Goal: Information Seeking & Learning: Learn about a topic

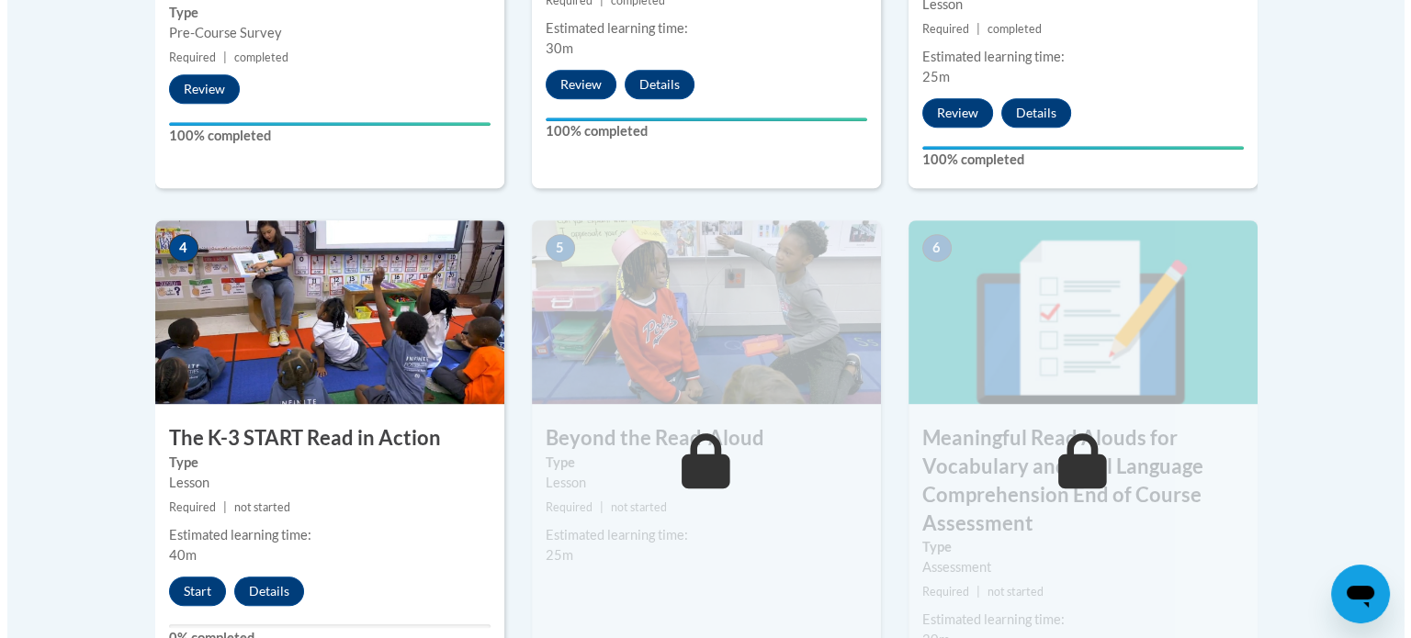
scroll to position [1065, 0]
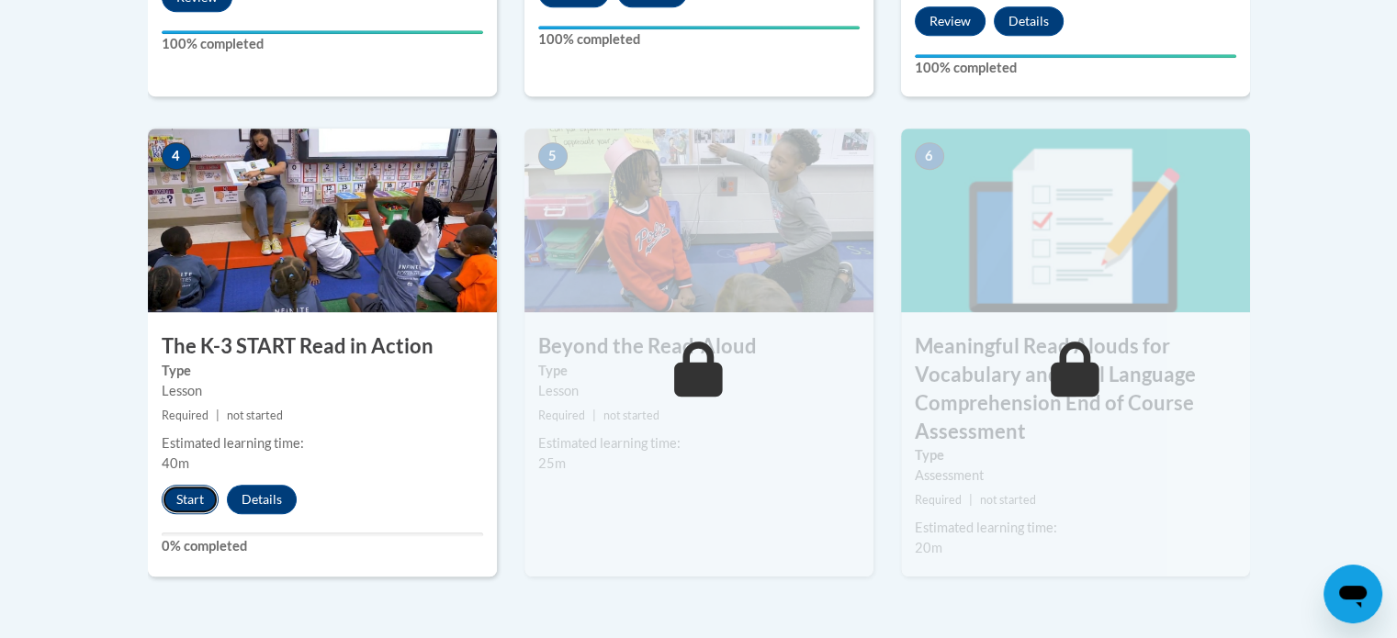
click at [191, 491] on button "Start" at bounding box center [190, 499] width 57 height 29
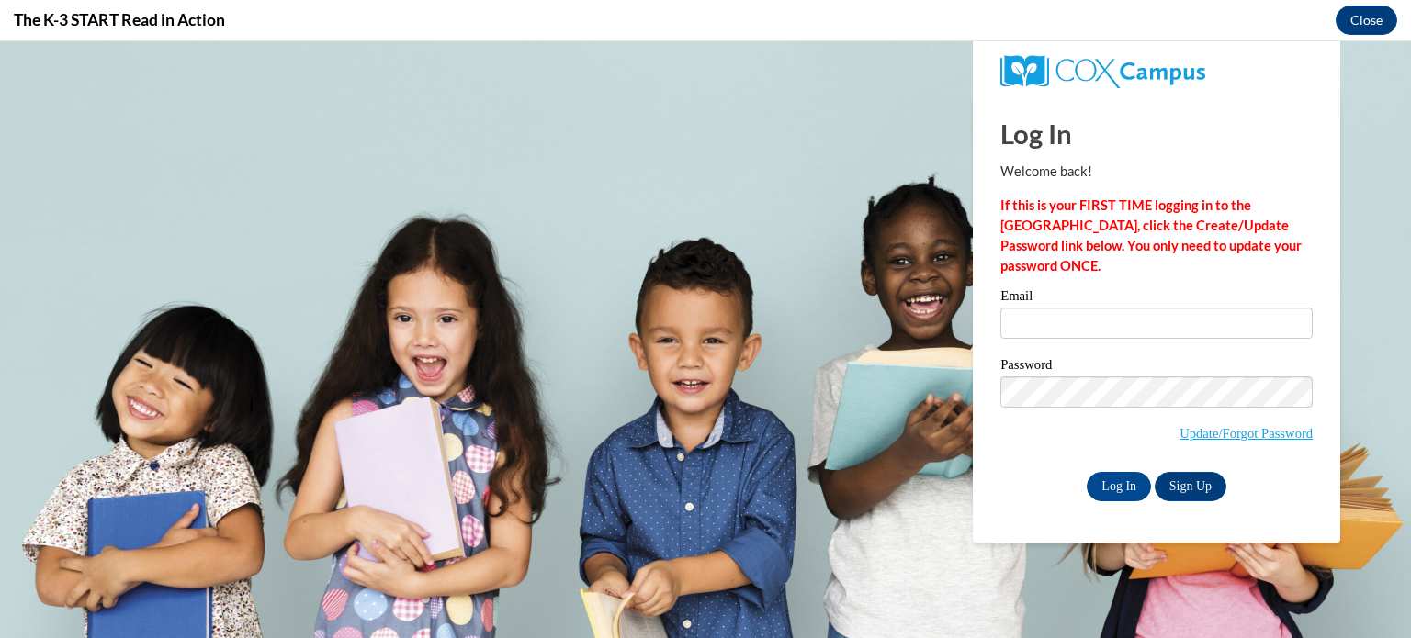
scroll to position [0, 0]
click at [1065, 313] on input "Email" at bounding box center [1156, 323] width 312 height 31
type input "nadia.jackson@gcpsk12.org"
click at [1115, 473] on input "Log In" at bounding box center [1119, 486] width 64 height 29
click at [1117, 477] on input "Log In" at bounding box center [1119, 486] width 64 height 29
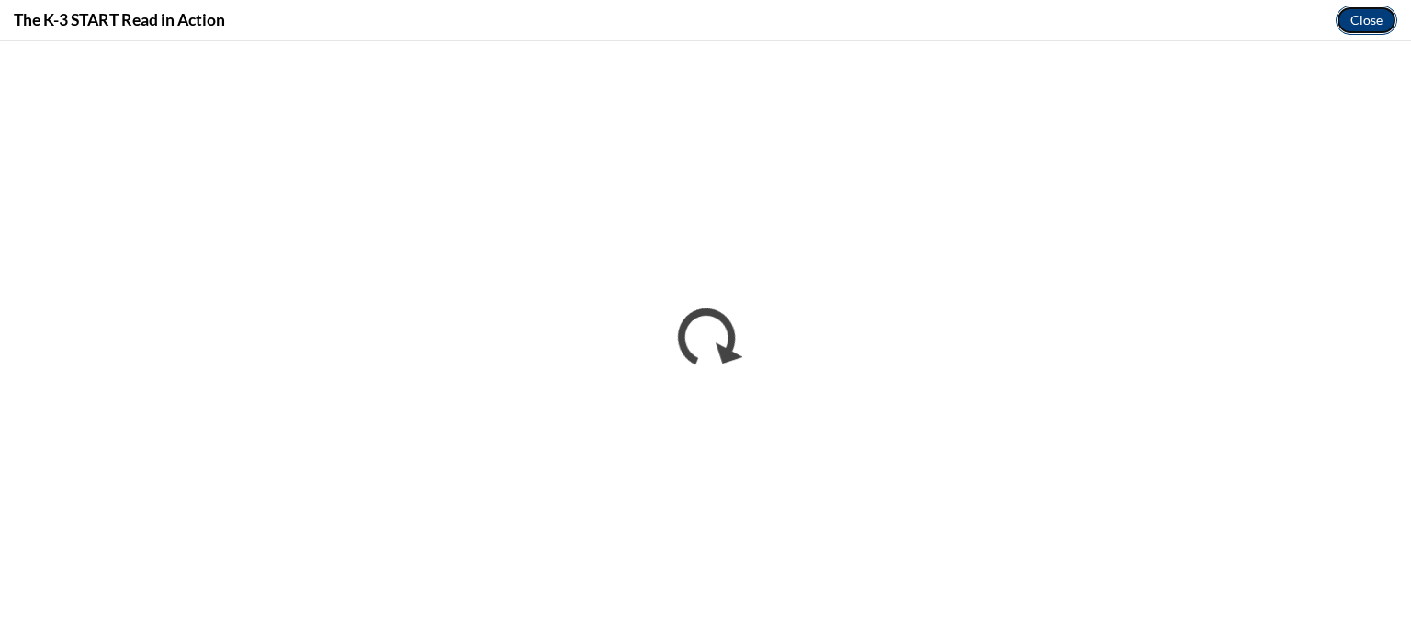
click at [1368, 17] on button "Close" at bounding box center [1366, 20] width 62 height 29
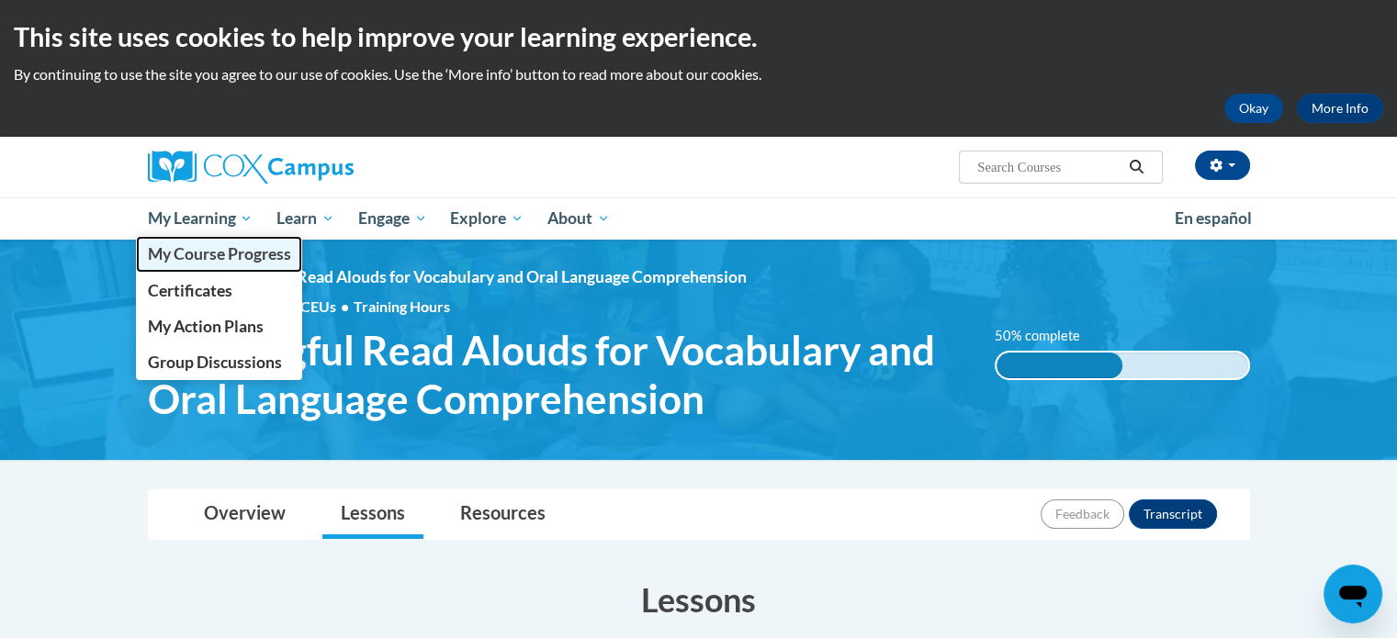
click at [217, 253] on span "My Course Progress" at bounding box center [218, 253] width 143 height 19
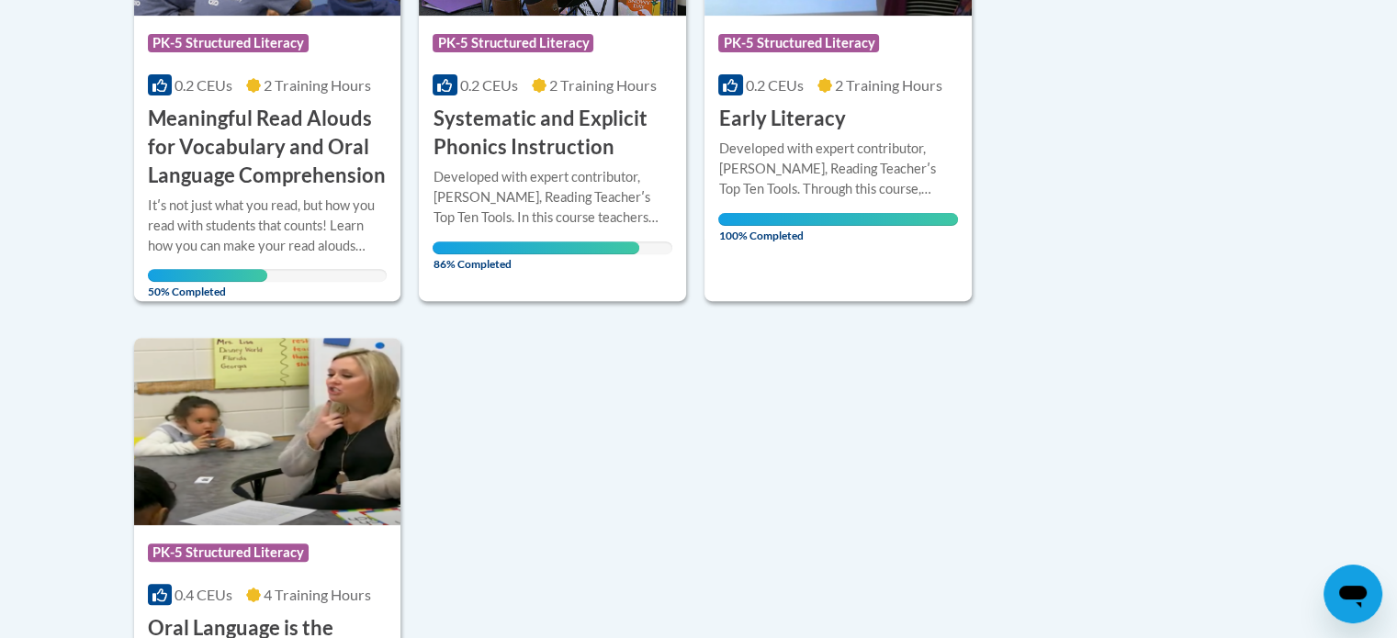
scroll to position [551, 0]
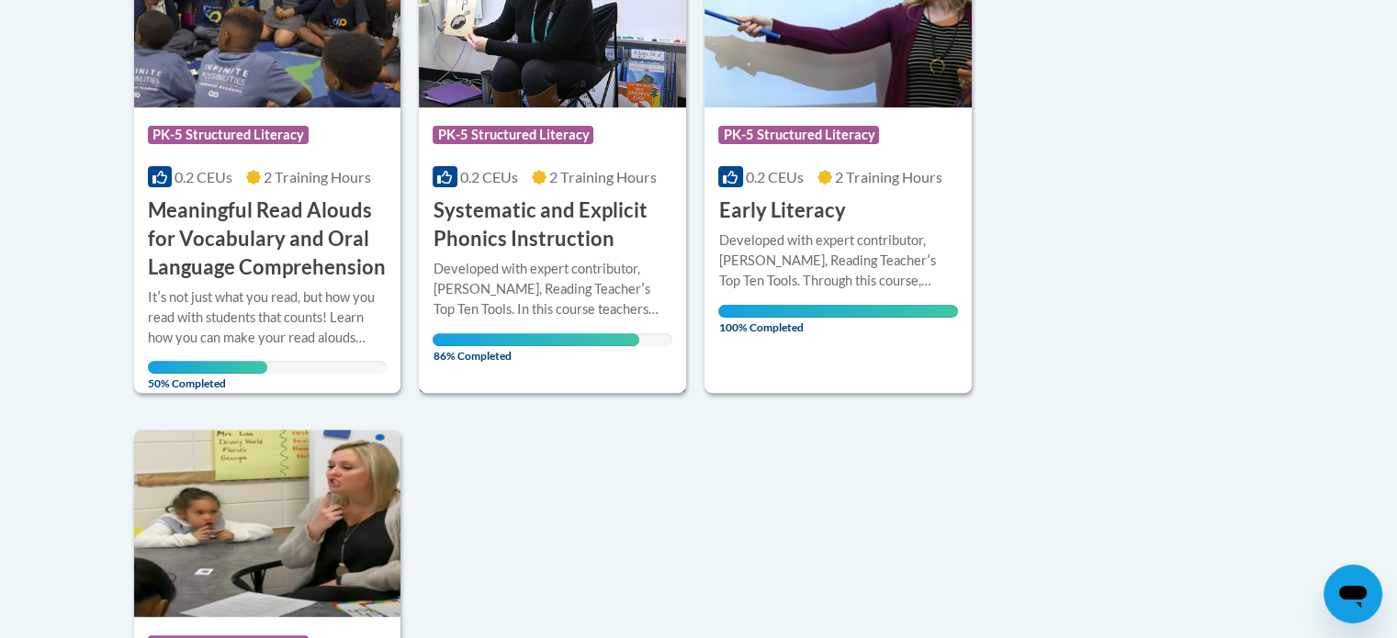
click at [577, 238] on h3 "Systematic and Explicit Phonics Instruction" at bounding box center [553, 225] width 240 height 57
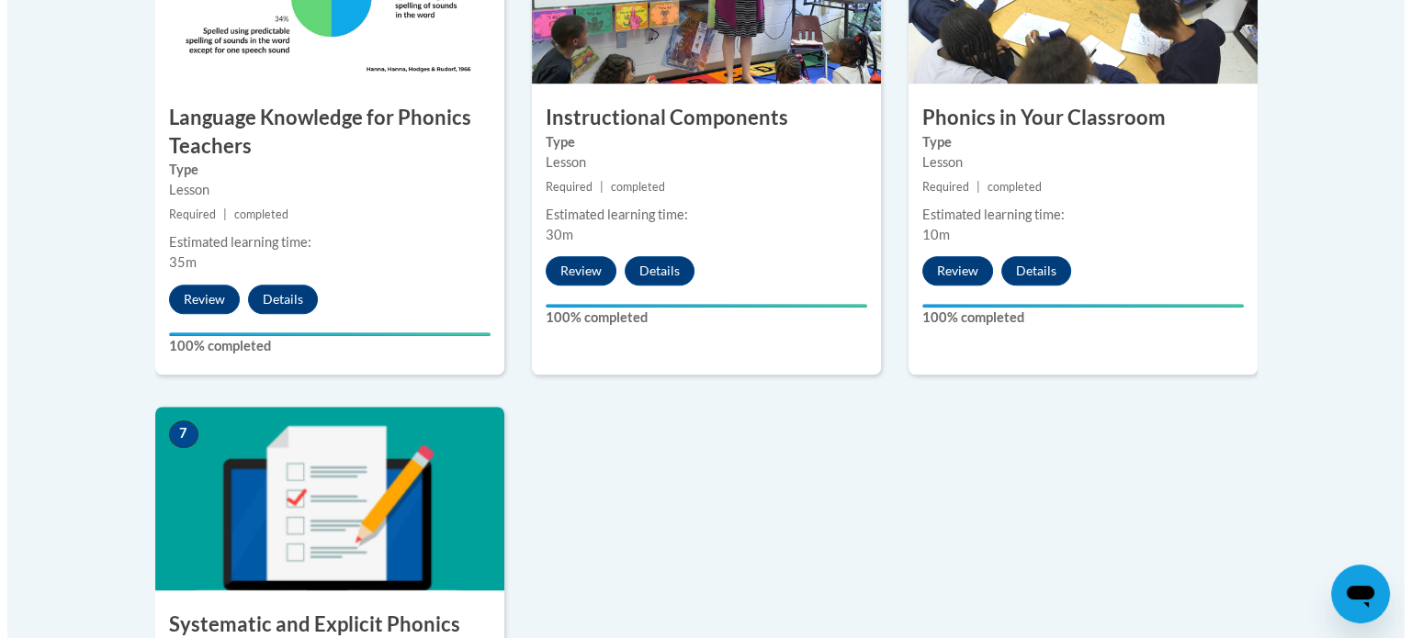
scroll to position [1499, 0]
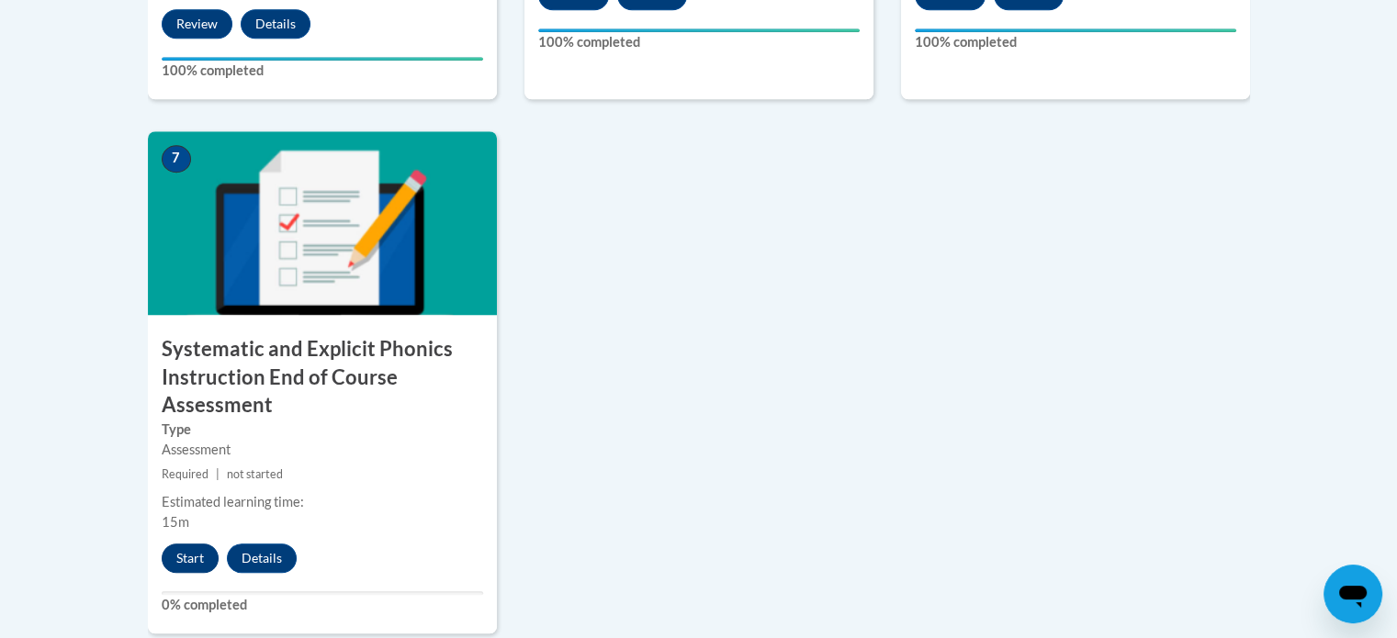
click at [200, 544] on div "Start Details" at bounding box center [234, 558] width 172 height 29
click at [200, 548] on button "Start" at bounding box center [190, 558] width 57 height 29
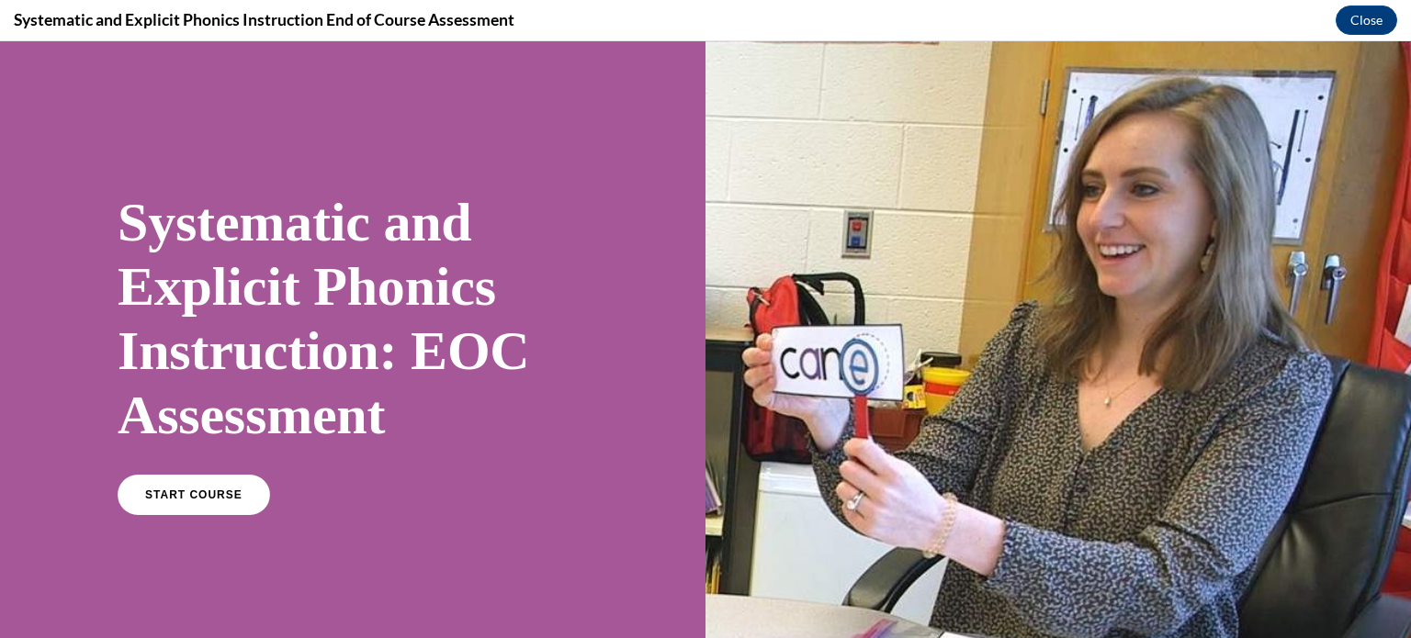
scroll to position [349, 0]
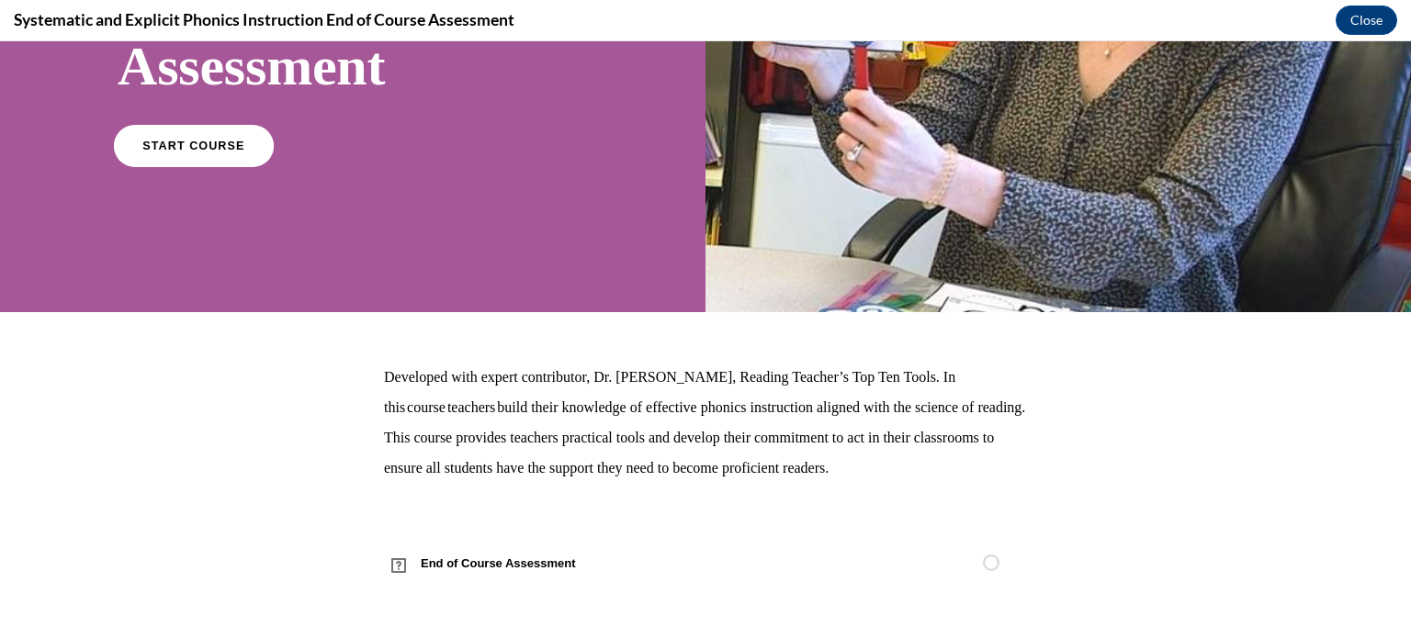
click at [200, 161] on link "START COURSE" at bounding box center [194, 146] width 160 height 42
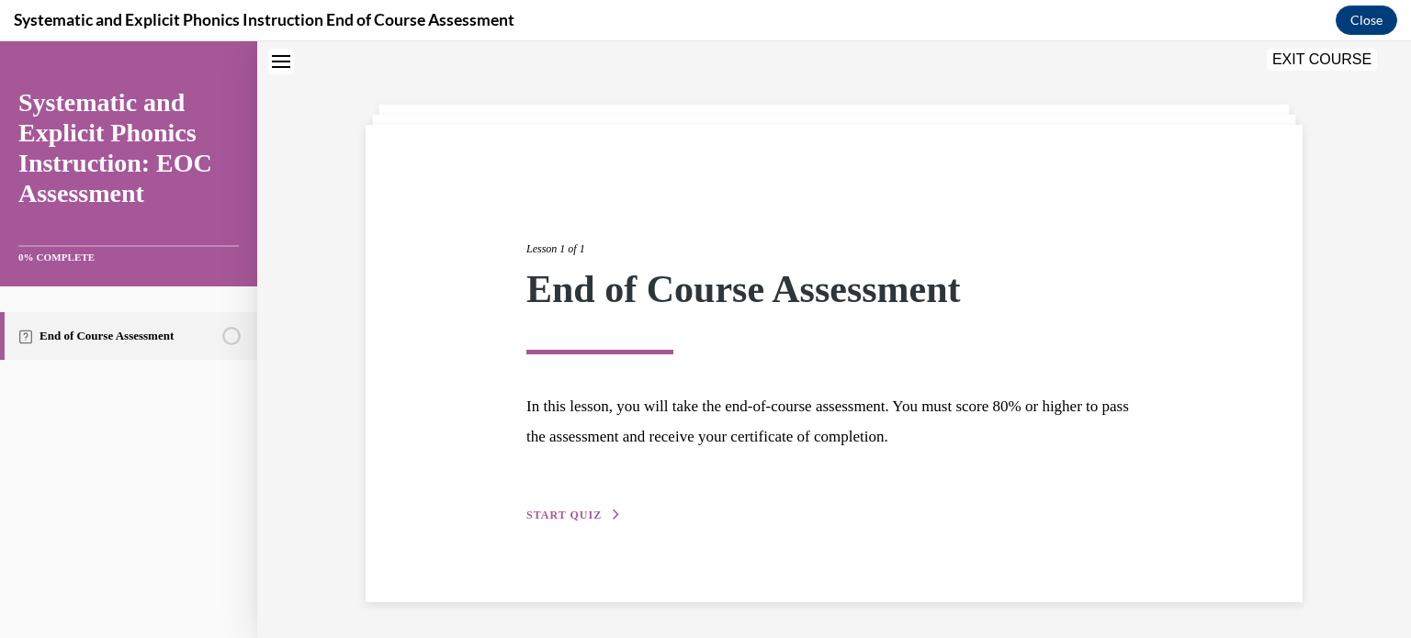
scroll to position [58, 0]
click at [578, 518] on span "START QUIZ" at bounding box center [563, 514] width 75 height 13
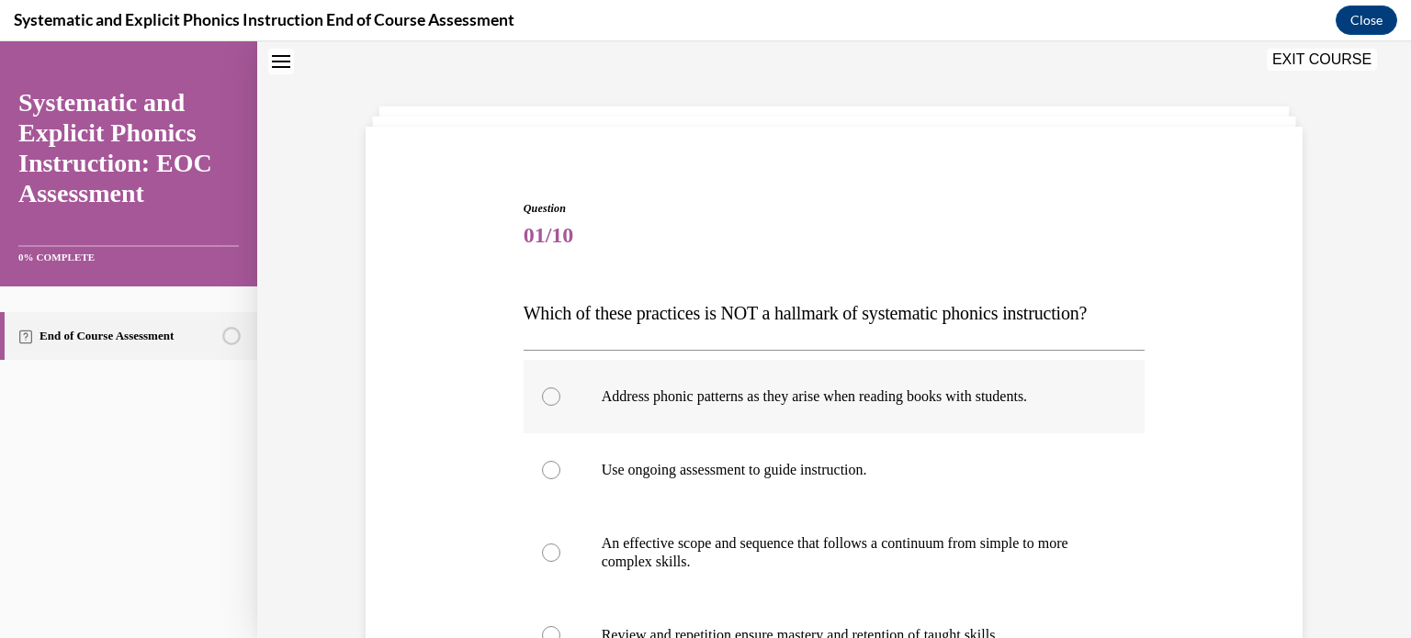
scroll to position [147, 0]
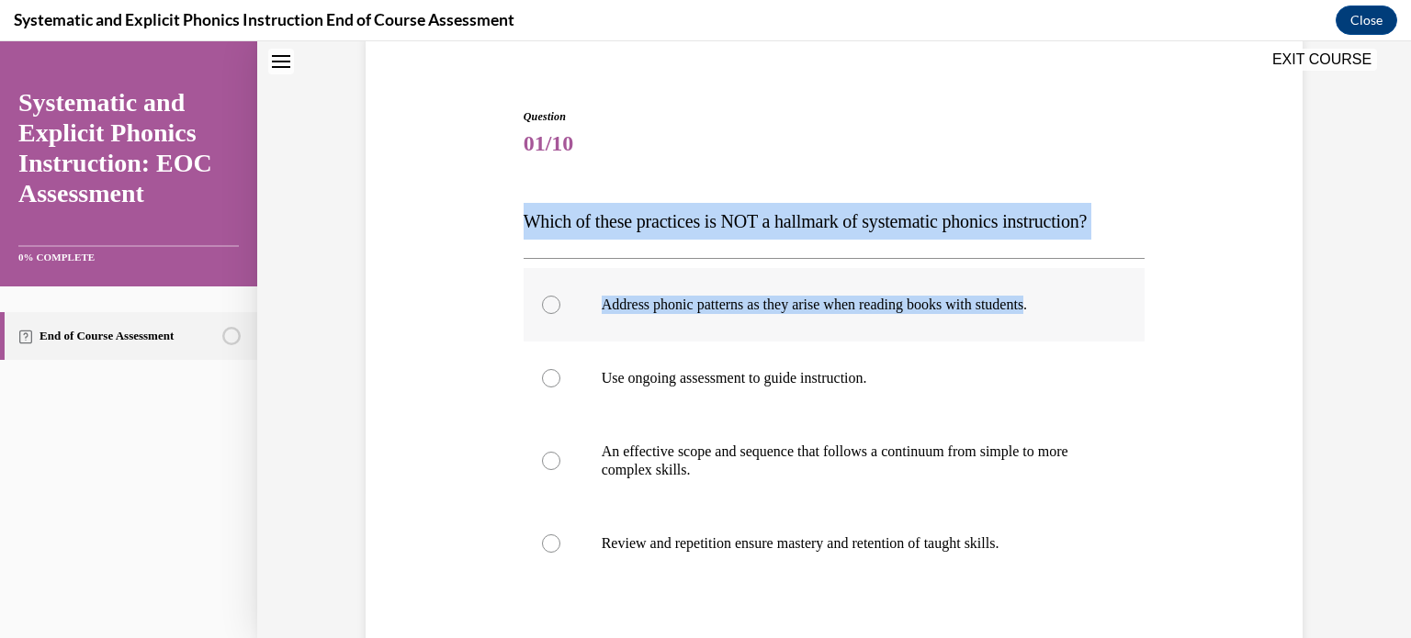
drag, startPoint x: 511, startPoint y: 216, endPoint x: 1054, endPoint y: 301, distance: 550.4
click at [1054, 301] on div "Question 01/10 Which of these practices is NOT a hallmark of systematic phonics…" at bounding box center [834, 444] width 631 height 727
